Goal: Task Accomplishment & Management: Use online tool/utility

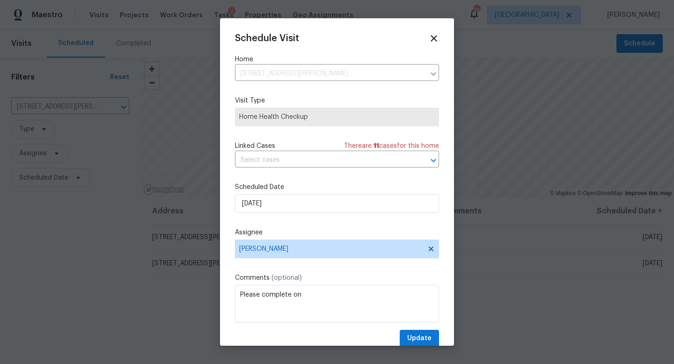
scroll to position [2, 0]
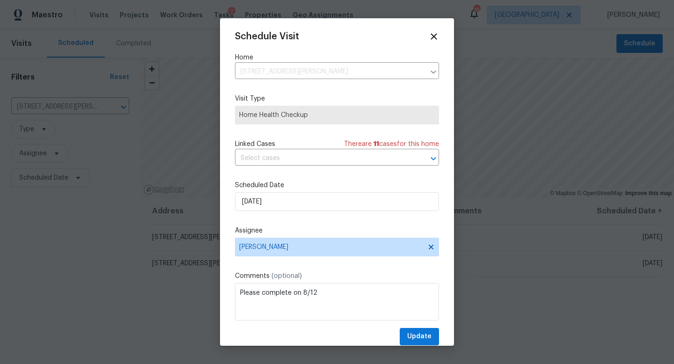
type textarea "Please complete on 8/12"
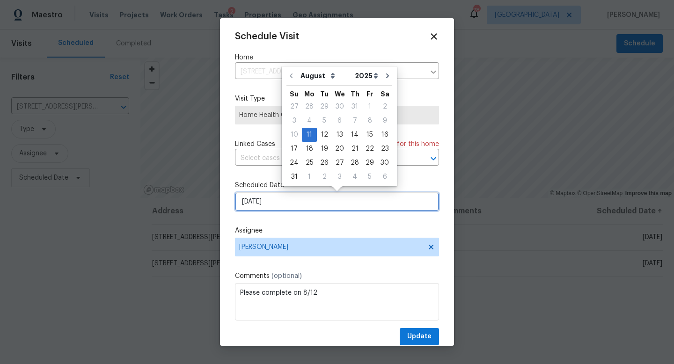
click at [313, 199] on input "[DATE]" at bounding box center [337, 201] width 204 height 19
click at [324, 135] on div "12" at bounding box center [324, 134] width 15 height 13
type input "[DATE]"
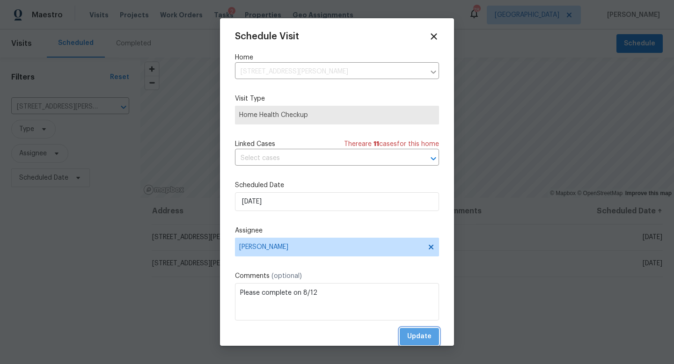
click at [413, 333] on span "Update" at bounding box center [419, 337] width 24 height 12
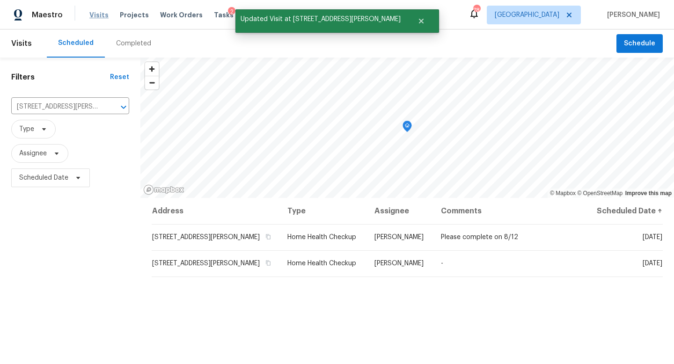
click at [97, 15] on span "Visits" at bounding box center [98, 14] width 19 height 9
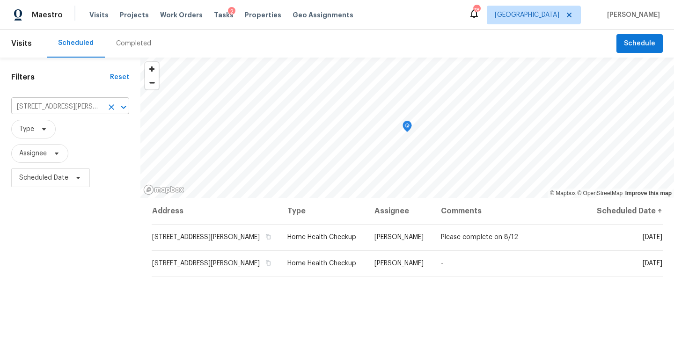
click at [112, 106] on icon "Clear" at bounding box center [111, 106] width 9 height 9
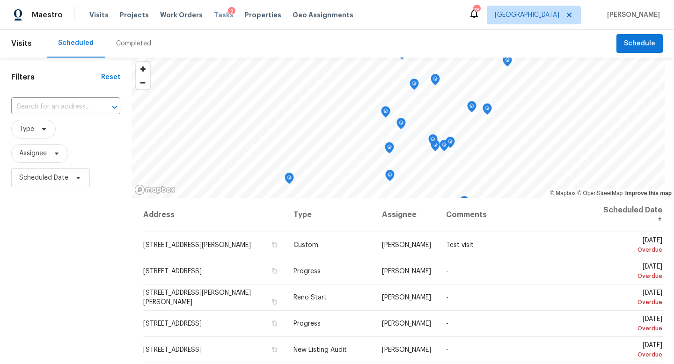
click at [214, 18] on span "Tasks" at bounding box center [224, 15] width 20 height 7
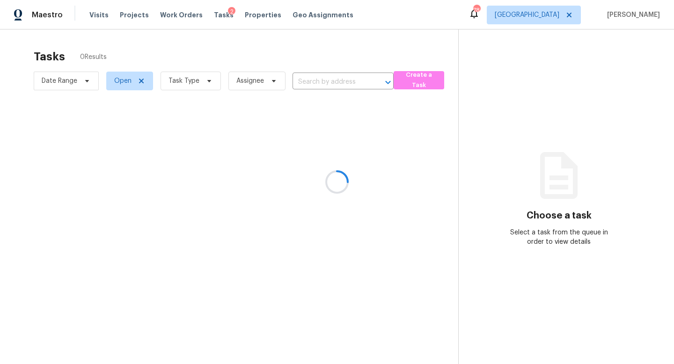
click at [197, 81] on div at bounding box center [337, 182] width 674 height 364
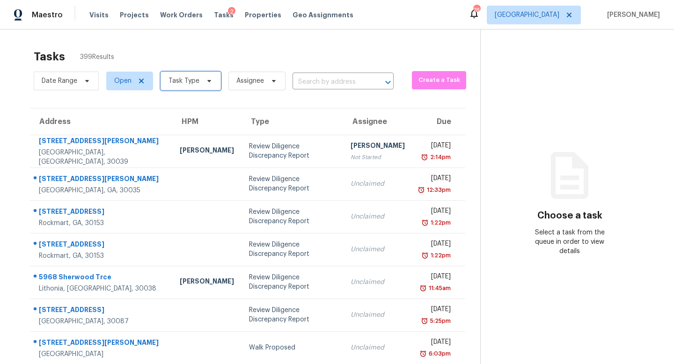
click at [187, 82] on span "Task Type" at bounding box center [183, 80] width 31 height 9
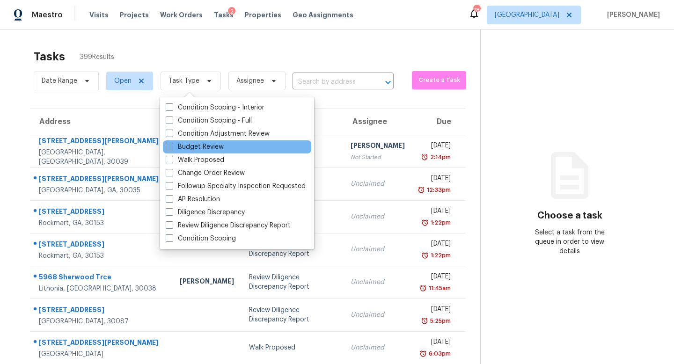
click at [194, 147] on label "Budget Review" at bounding box center [195, 146] width 58 height 9
click at [172, 147] on input "Budget Review" at bounding box center [169, 145] width 6 height 6
checkbox input "true"
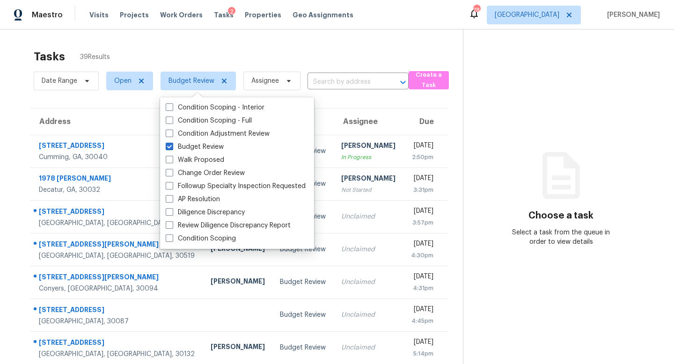
click at [238, 57] on div "Tasks 39 Results" at bounding box center [248, 56] width 429 height 24
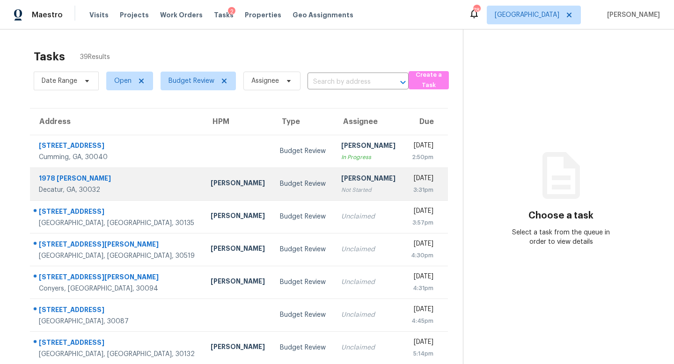
click at [272, 186] on td "Budget Review" at bounding box center [302, 183] width 61 height 33
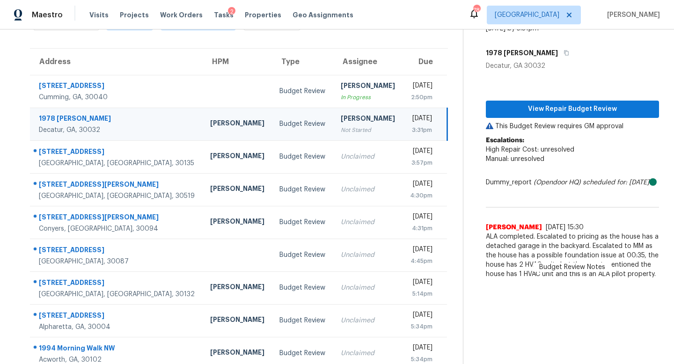
scroll to position [58, 0]
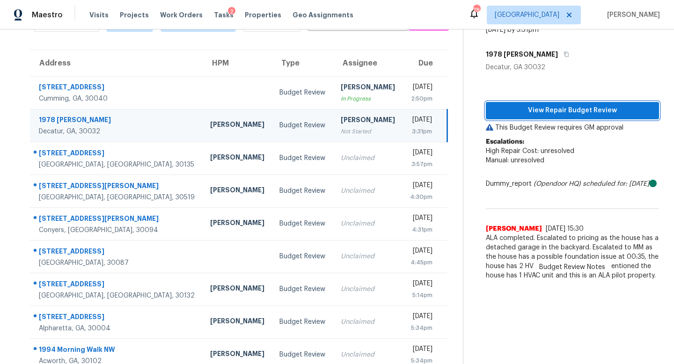
click at [573, 113] on span "View Repair Budget Review" at bounding box center [572, 111] width 158 height 12
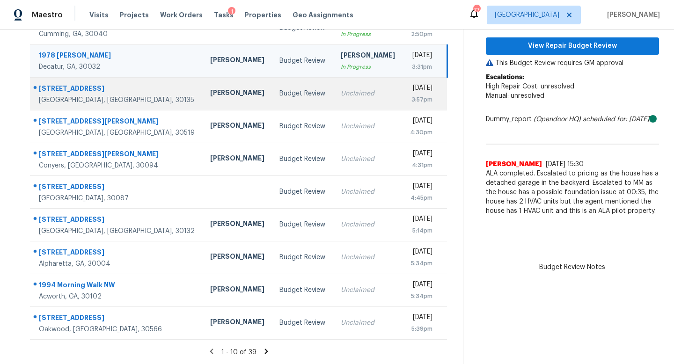
scroll to position [0, 0]
